Goal: Task Accomplishment & Management: Manage account settings

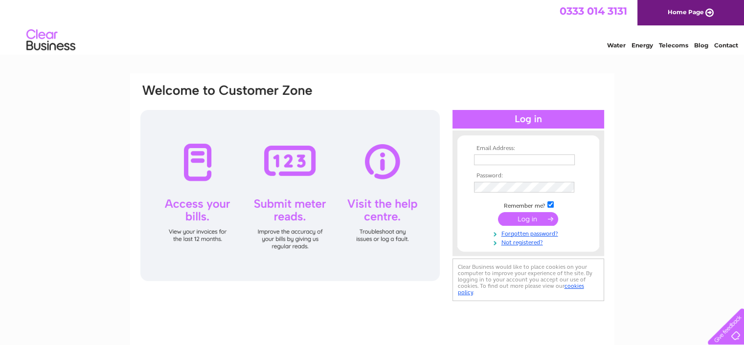
type input "kay@milliganscoachtravel.co.uk"
click at [530, 218] on input "submit" at bounding box center [528, 219] width 60 height 14
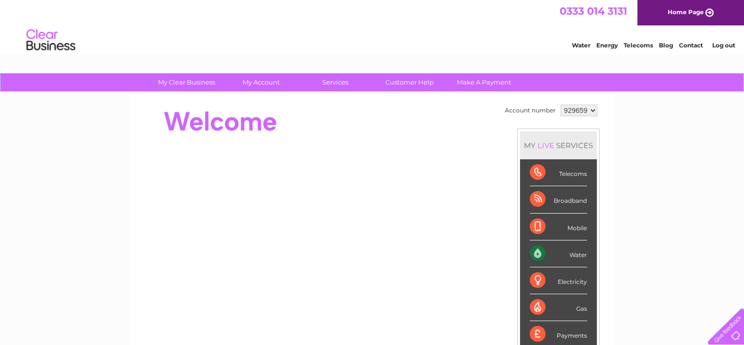
click at [560, 253] on div "Water" at bounding box center [558, 254] width 57 height 27
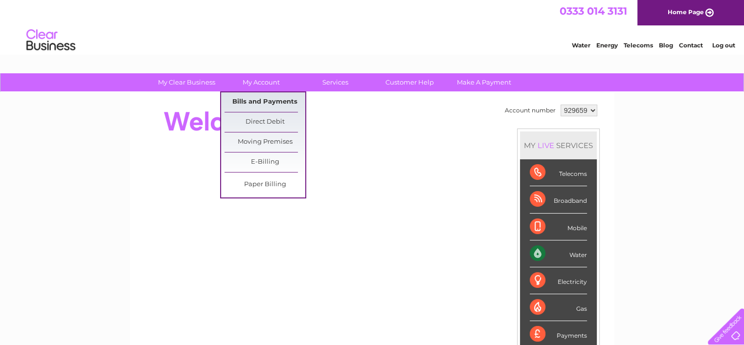
click at [251, 100] on link "Bills and Payments" at bounding box center [265, 102] width 81 height 20
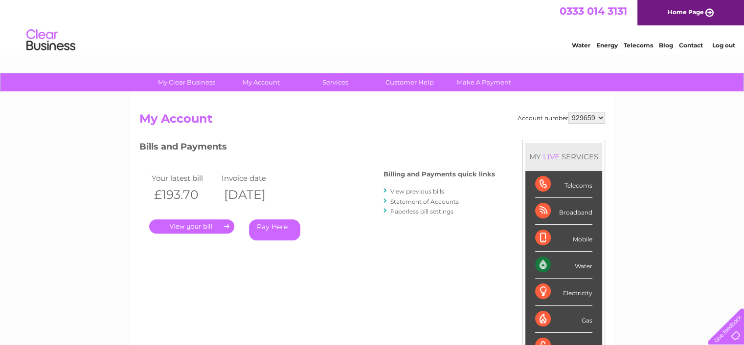
click at [215, 229] on link "." at bounding box center [191, 227] width 85 height 14
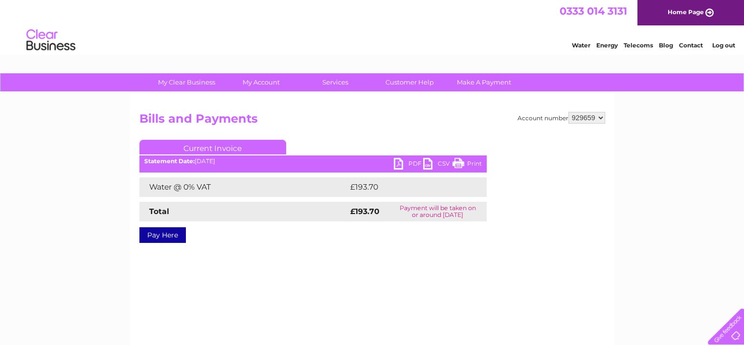
click at [401, 164] on link "PDF" at bounding box center [408, 165] width 29 height 14
